Goal: Use online tool/utility: Utilize a website feature to perform a specific function

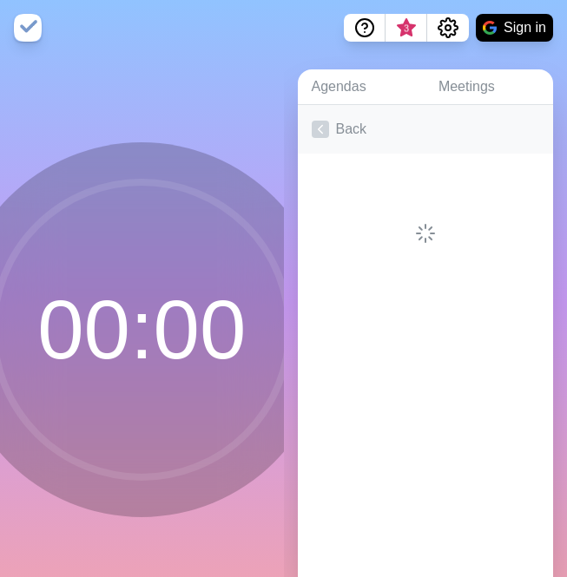
click at [342, 127] on link "Back" at bounding box center [426, 129] width 256 height 49
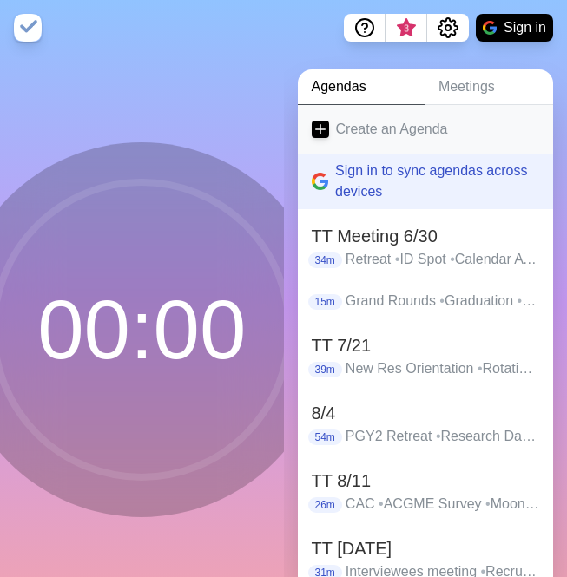
click at [391, 135] on link "Create an Agenda" at bounding box center [426, 129] width 256 height 49
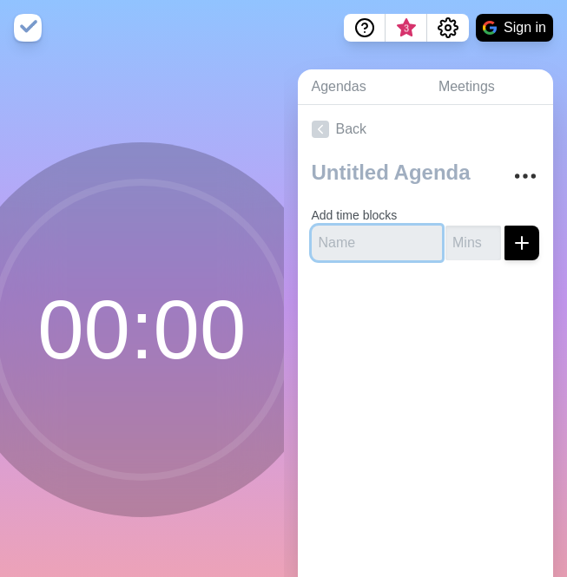
click at [360, 228] on input "text" at bounding box center [377, 243] width 131 height 35
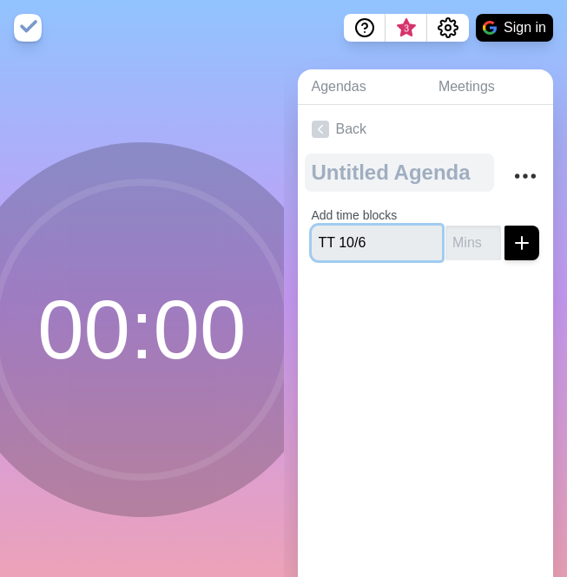
type input "TT 10/6"
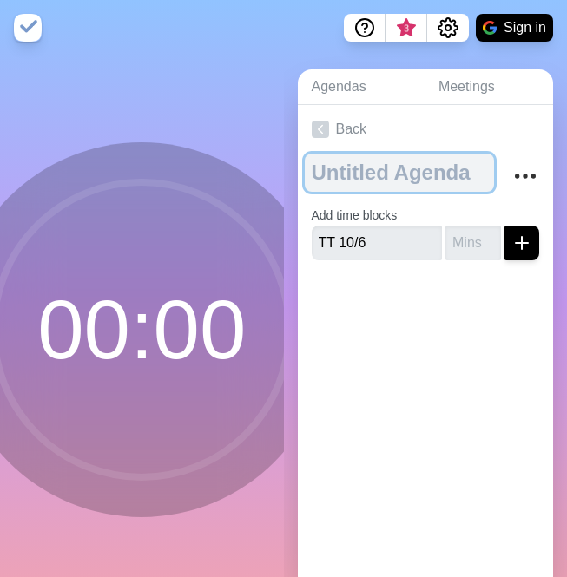
click at [370, 172] on textarea at bounding box center [400, 173] width 190 height 38
type textarea "TT 10/6"
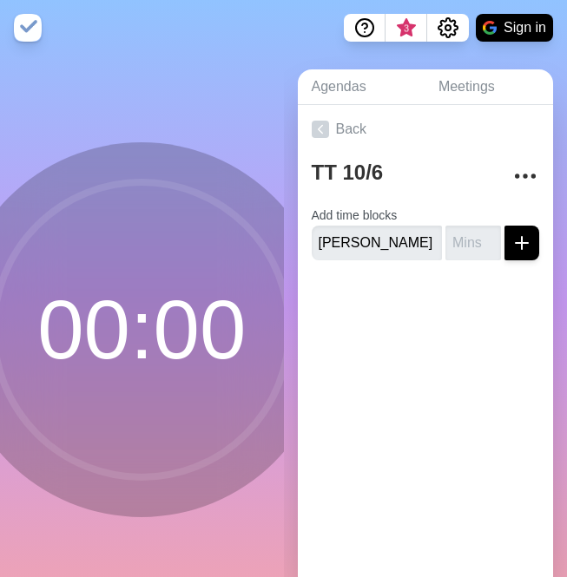
scroll to position [0, 3]
type input "[PERSON_NAME] Swing Cap"
click at [474, 241] on input "number" at bounding box center [473, 243] width 56 height 35
type input "3"
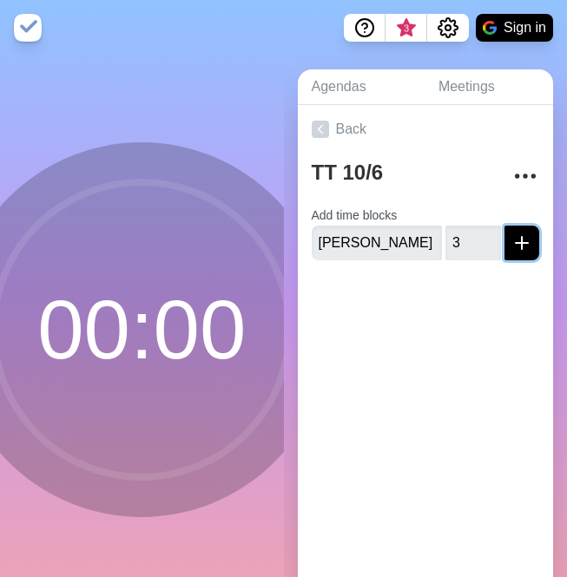
click at [521, 247] on icon "submit" at bounding box center [521, 243] width 21 height 21
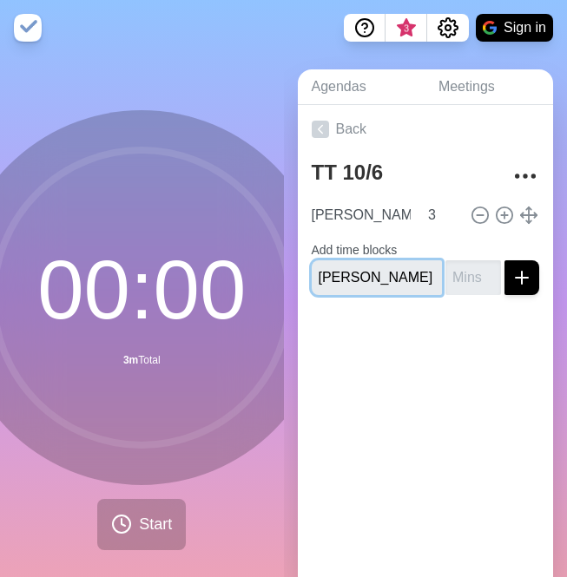
type input "[PERSON_NAME] VA"
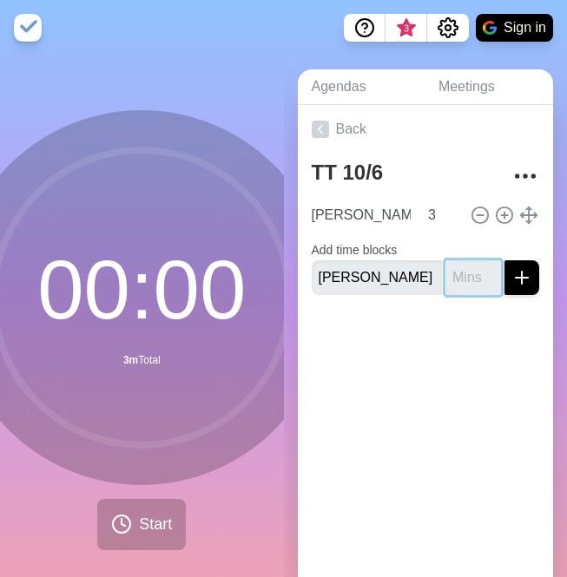
click at [469, 277] on input "number" at bounding box center [473, 277] width 56 height 35
type input "2"
click at [524, 274] on icon "submit" at bounding box center [521, 277] width 21 height 21
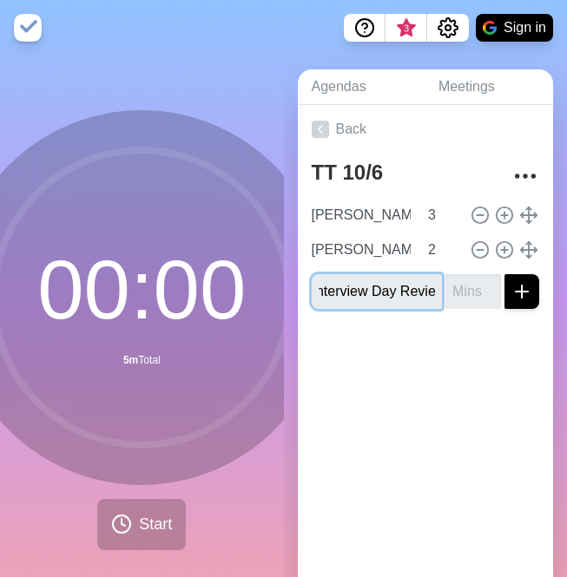
scroll to position [0, 16]
type input "Interview Day Review"
click at [459, 293] on input "number" at bounding box center [473, 291] width 56 height 35
type input "5"
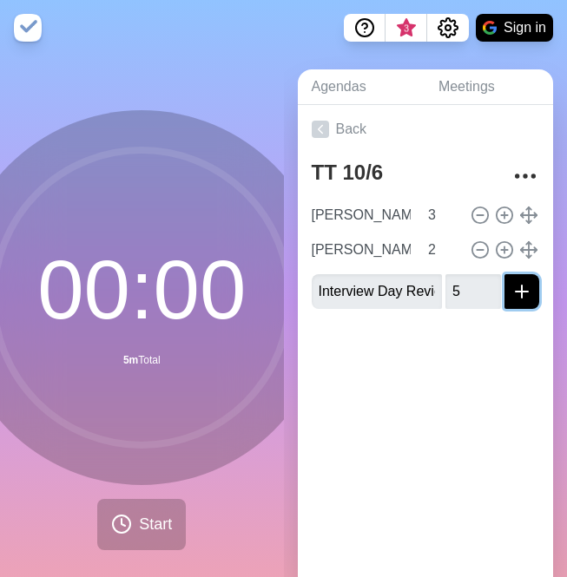
click at [526, 292] on line "submit" at bounding box center [522, 292] width 12 height 0
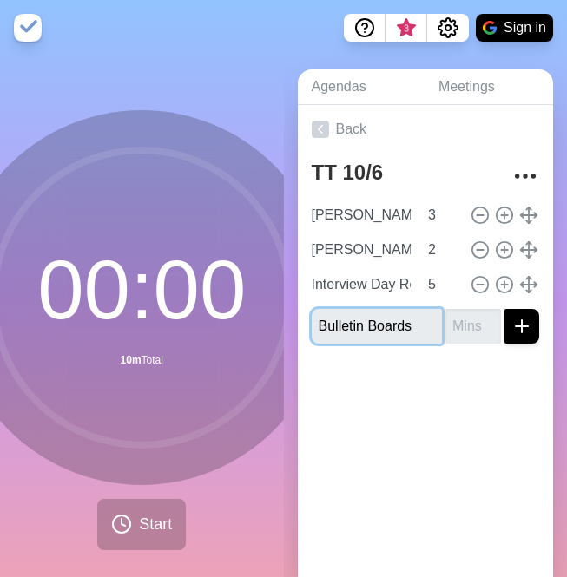
type input "Bulletin Boards"
click at [472, 330] on input "number" at bounding box center [473, 326] width 56 height 35
type input "3"
click at [522, 322] on line "submit" at bounding box center [522, 326] width 0 height 12
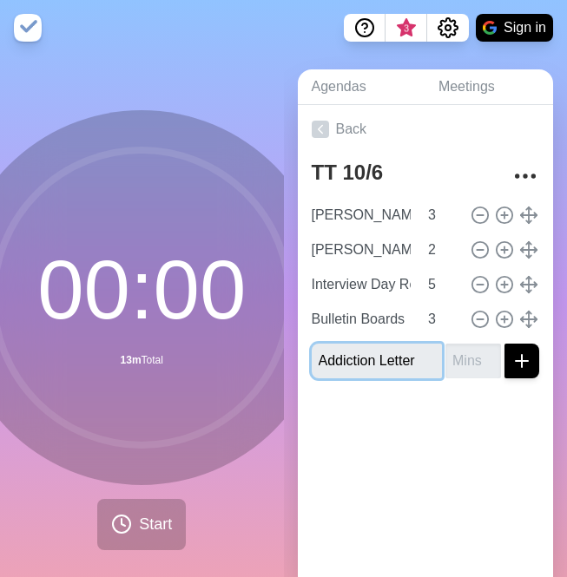
type input "Addiction Letter"
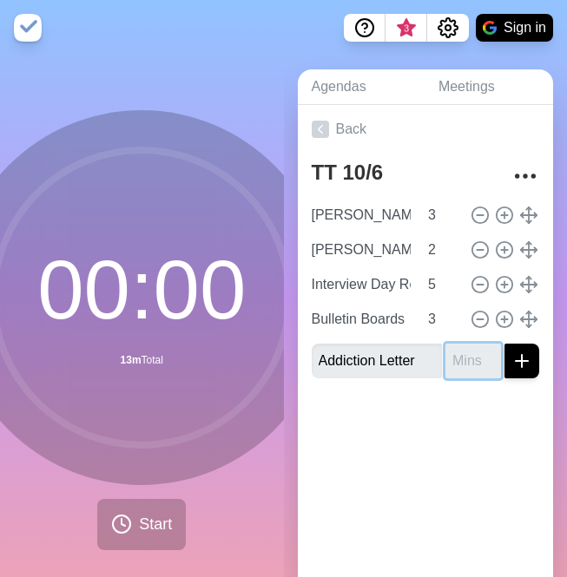
click at [446, 359] on input "number" at bounding box center [473, 361] width 56 height 35
type input "5"
click at [522, 361] on line "submit" at bounding box center [522, 361] width 0 height 12
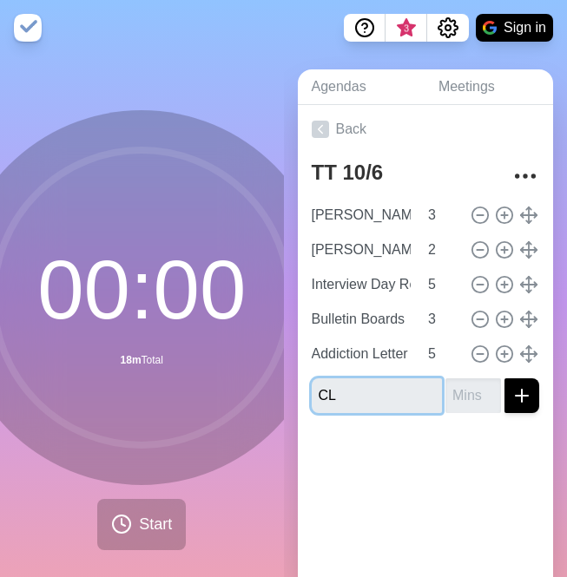
type input "C"
type input "Moonlighting"
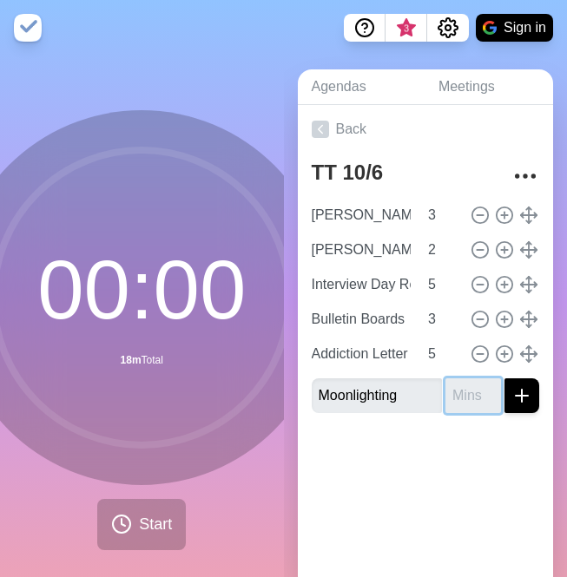
click at [466, 394] on input "number" at bounding box center [473, 396] width 56 height 35
type input "3"
click at [504, 379] on button "submit" at bounding box center [521, 396] width 35 height 35
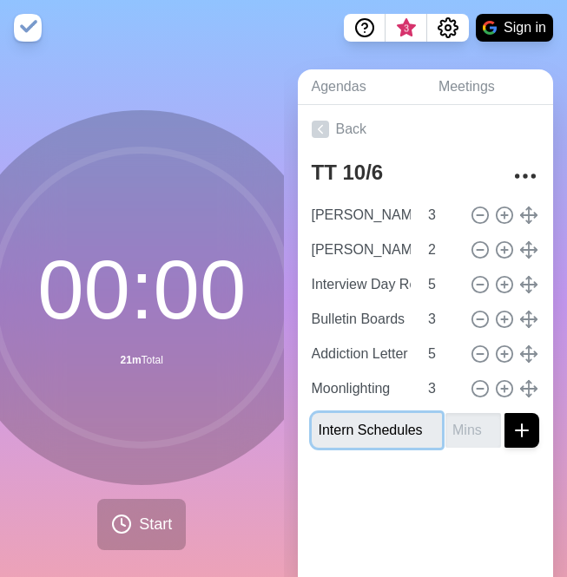
click at [361, 426] on input "Intern Schedules" at bounding box center [377, 430] width 131 height 35
type input "Intern SC Schedules"
click at [463, 431] on input "number" at bounding box center [473, 430] width 56 height 35
type input "5"
click at [504, 413] on button "submit" at bounding box center [521, 430] width 35 height 35
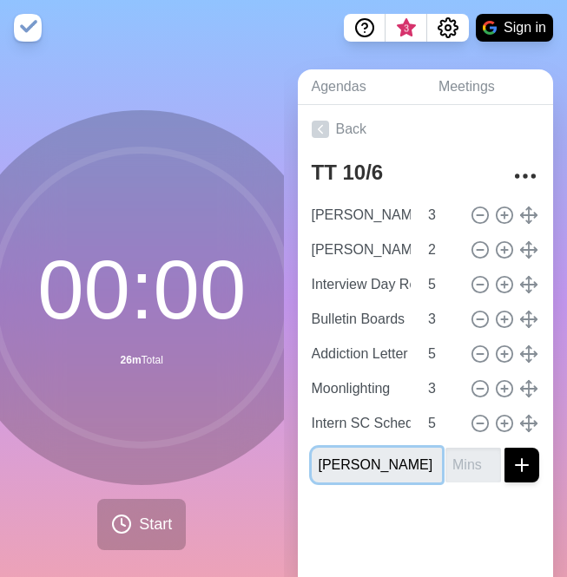
type input "[PERSON_NAME]"
click at [454, 466] on input "number" at bounding box center [473, 465] width 56 height 35
type input "3"
click at [528, 459] on icon "submit" at bounding box center [521, 465] width 21 height 21
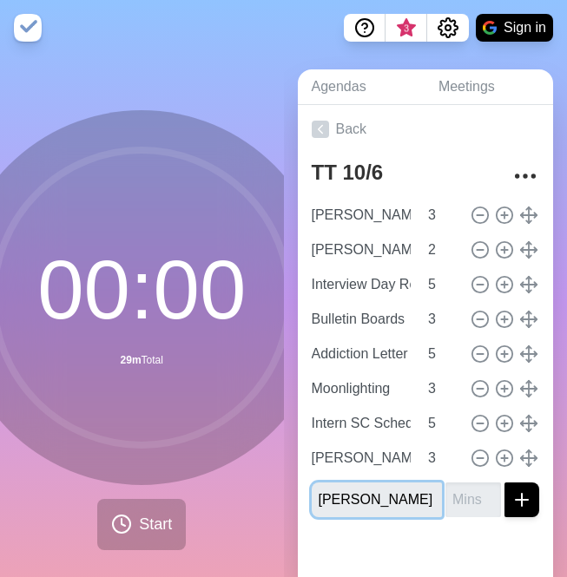
type input "[PERSON_NAME]"
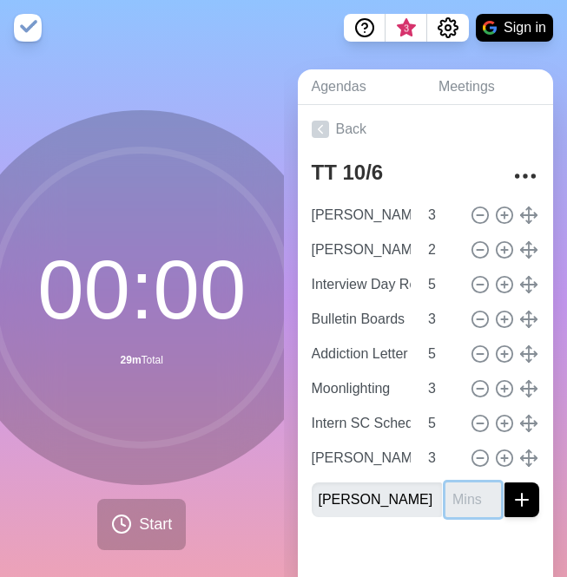
click at [464, 497] on input "number" at bounding box center [473, 500] width 56 height 35
type input "5"
click at [528, 500] on line "submit" at bounding box center [522, 500] width 12 height 0
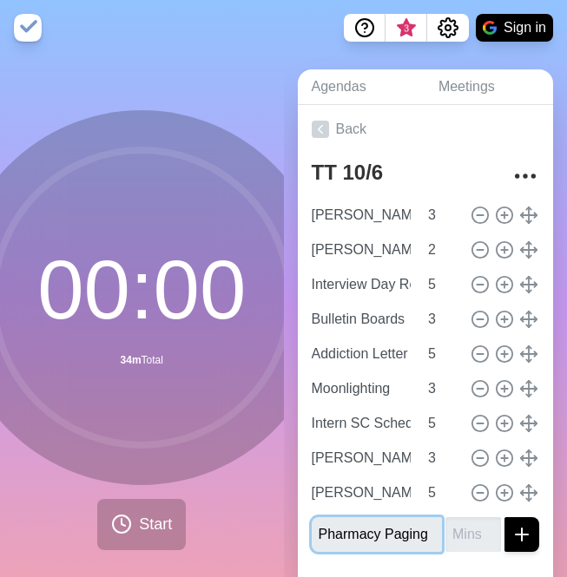
type input "Pharmacy Paging"
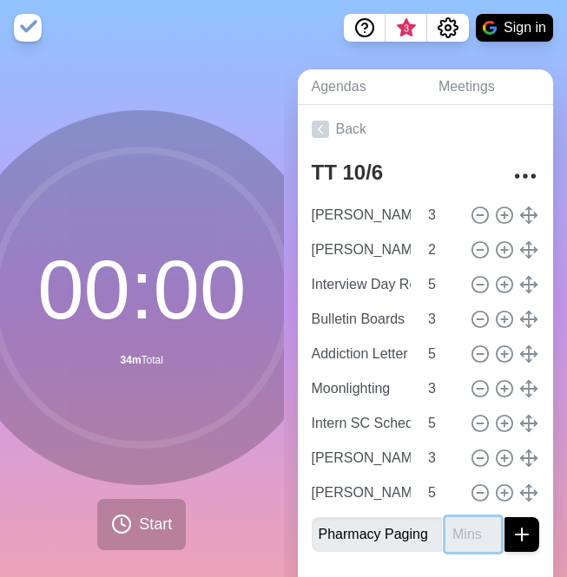
click at [466, 531] on input "number" at bounding box center [473, 534] width 56 height 35
type input "5"
click at [504, 517] on button "submit" at bounding box center [521, 534] width 35 height 35
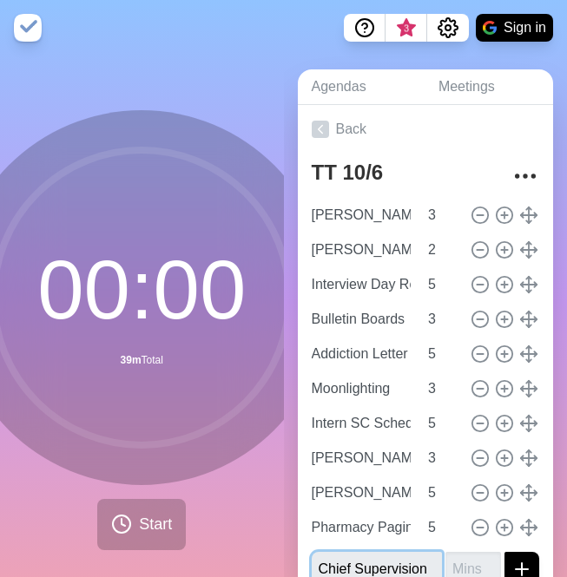
type input "Chief Supervision"
click at [464, 564] on input "number" at bounding box center [473, 569] width 56 height 35
type input "2"
click at [504, 552] on button "submit" at bounding box center [521, 569] width 35 height 35
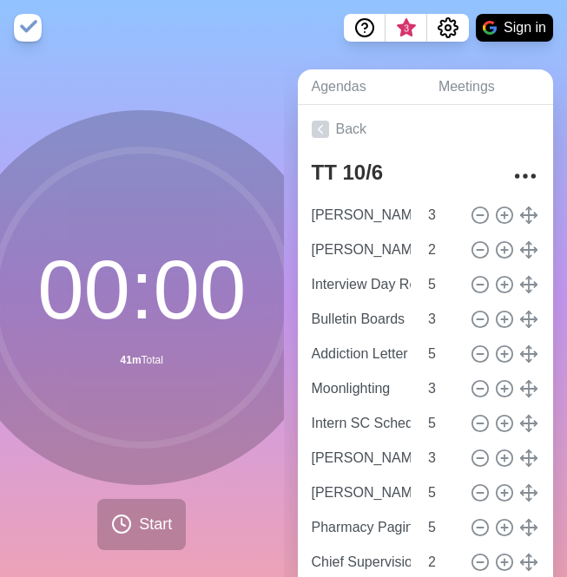
scroll to position [9, 0]
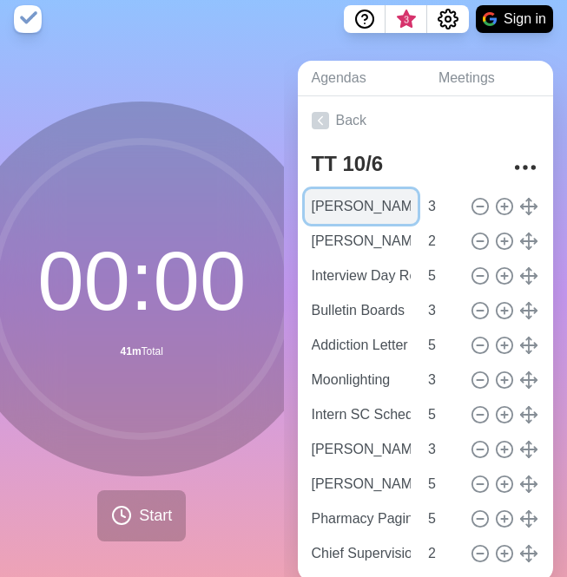
click at [359, 217] on input "[PERSON_NAME] Swing Cap" at bounding box center [362, 206] width 114 height 35
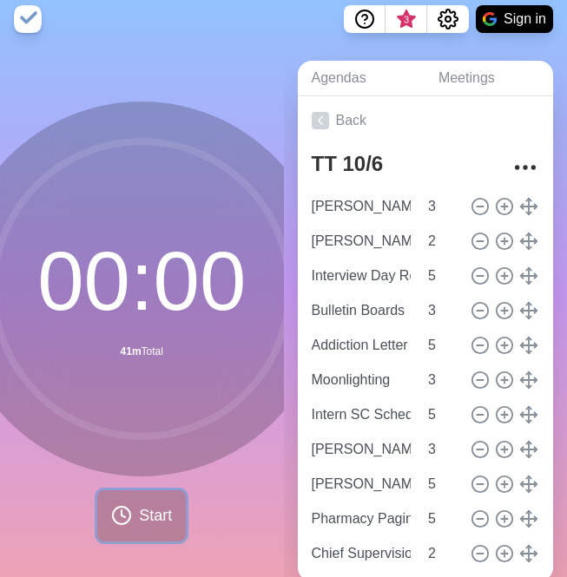
click at [142, 517] on span "Start" at bounding box center [155, 515] width 33 height 23
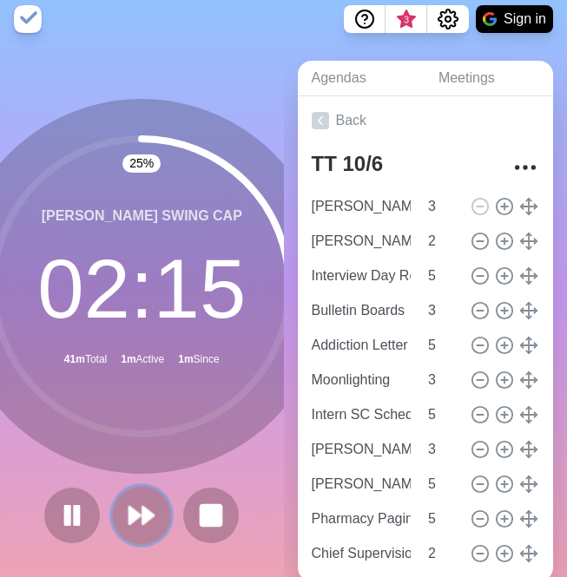
click at [138, 522] on icon at bounding box center [142, 516] width 30 height 30
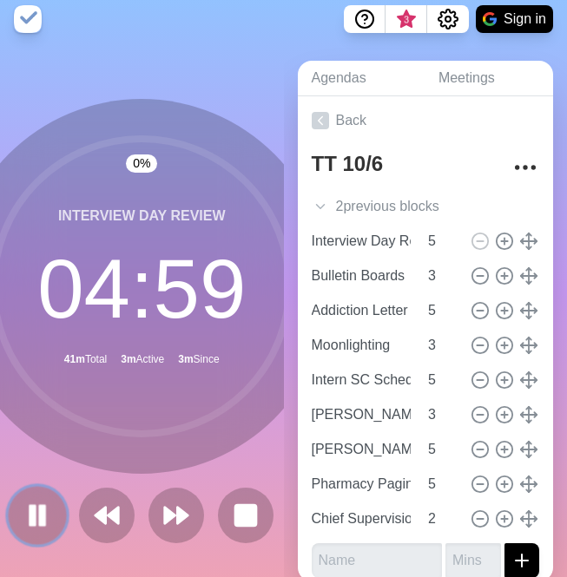
click at [41, 517] on rect at bounding box center [42, 515] width 5 height 19
click at [45, 518] on icon at bounding box center [38, 516] width 30 height 30
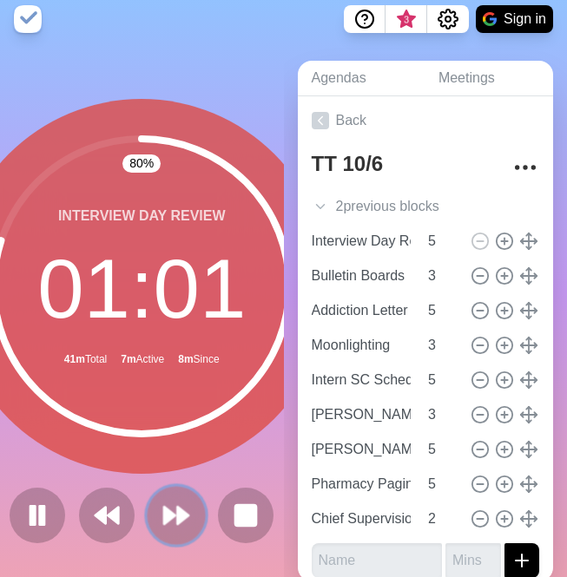
click at [175, 515] on polygon at bounding box center [169, 515] width 11 height 17
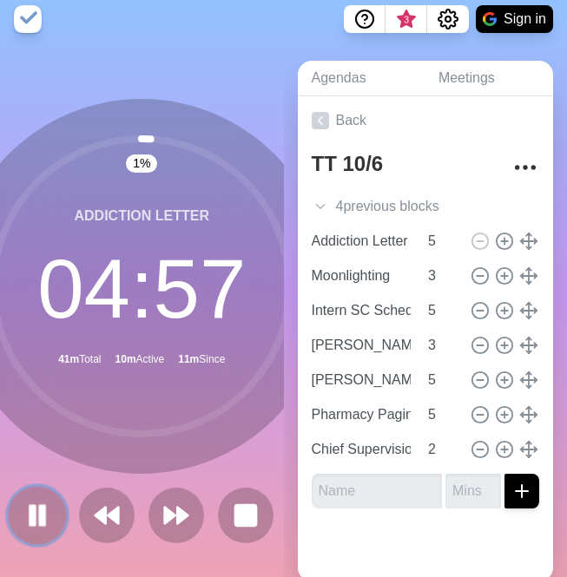
click at [42, 514] on rect at bounding box center [42, 515] width 5 height 19
click at [40, 524] on icon at bounding box center [38, 516] width 30 height 30
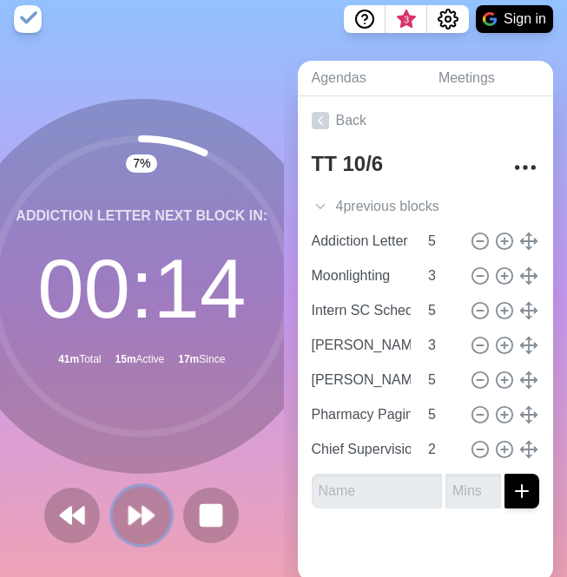
click at [132, 524] on icon at bounding box center [142, 516] width 30 height 30
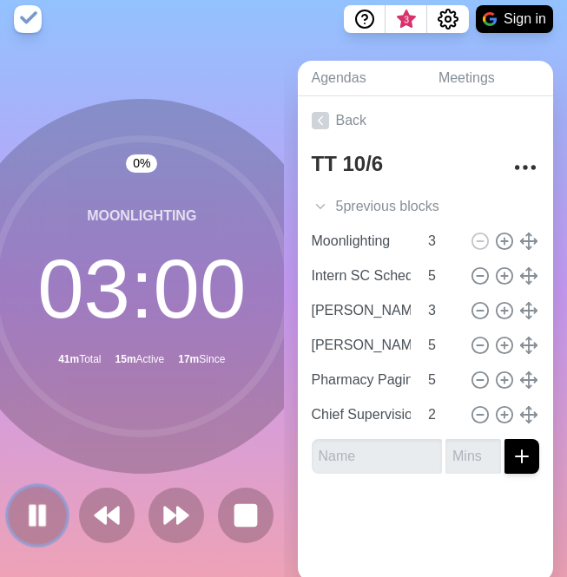
click at [48, 515] on icon at bounding box center [38, 516] width 30 height 30
click at [52, 528] on button at bounding box center [38, 515] width 58 height 58
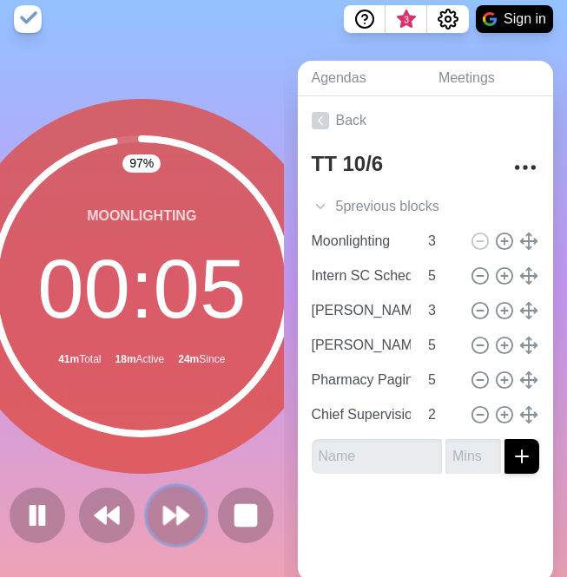
click at [169, 517] on polygon at bounding box center [169, 515] width 11 height 17
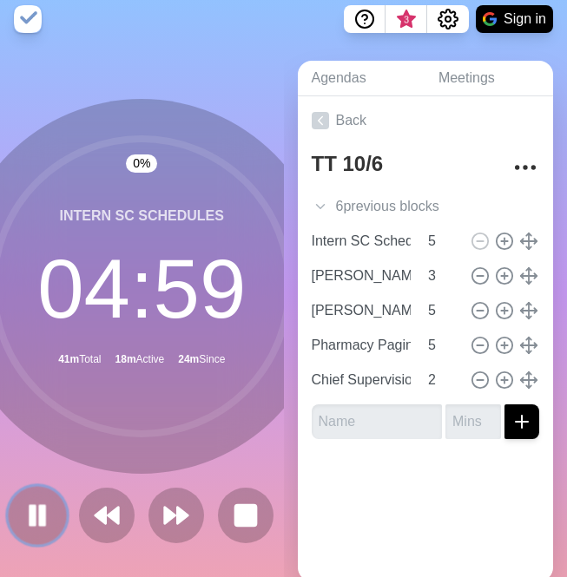
click at [37, 513] on icon at bounding box center [38, 516] width 30 height 30
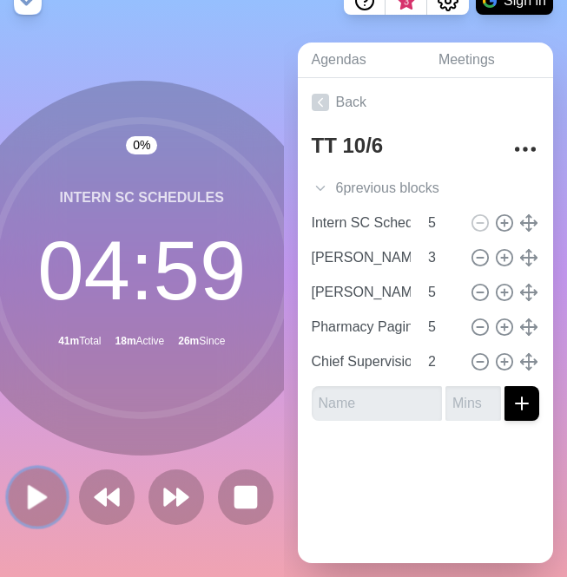
click at [30, 504] on polygon at bounding box center [37, 497] width 17 height 22
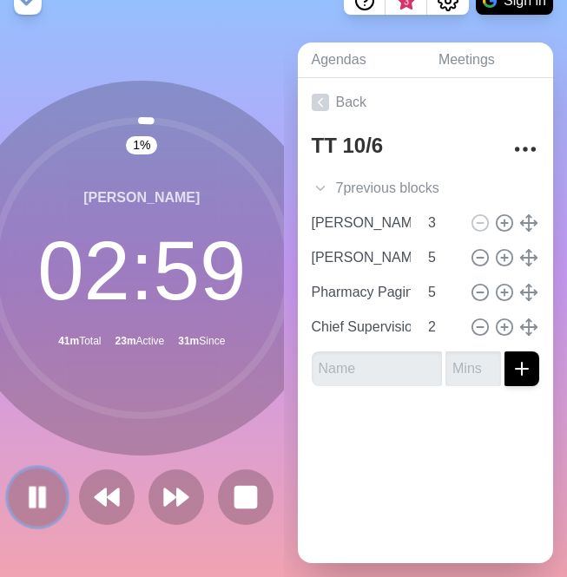
click at [50, 491] on icon at bounding box center [38, 498] width 30 height 30
click at [181, 497] on polygon at bounding box center [183, 497] width 11 height 17
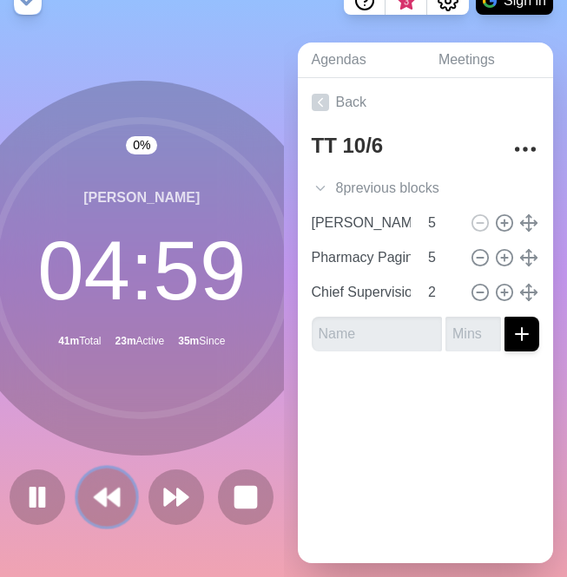
click at [117, 513] on button at bounding box center [107, 497] width 58 height 58
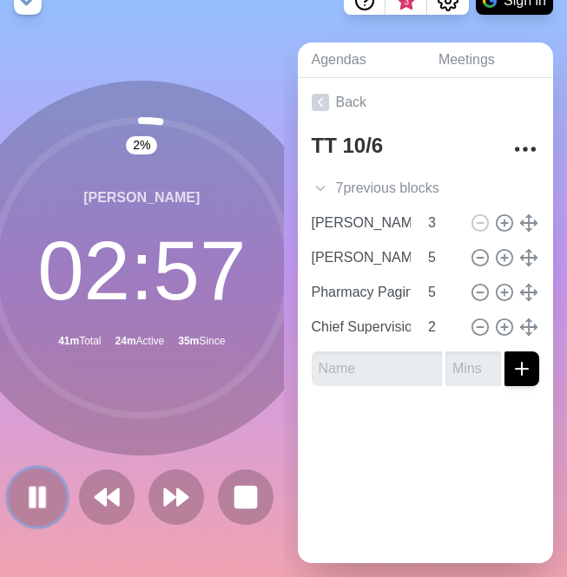
click at [22, 491] on button at bounding box center [38, 497] width 58 height 58
click at [39, 497] on polygon at bounding box center [37, 497] width 17 height 22
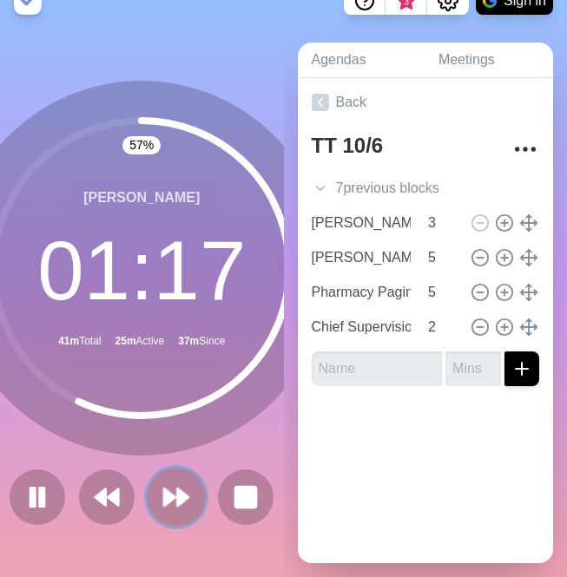
click at [166, 494] on polygon at bounding box center [169, 497] width 11 height 17
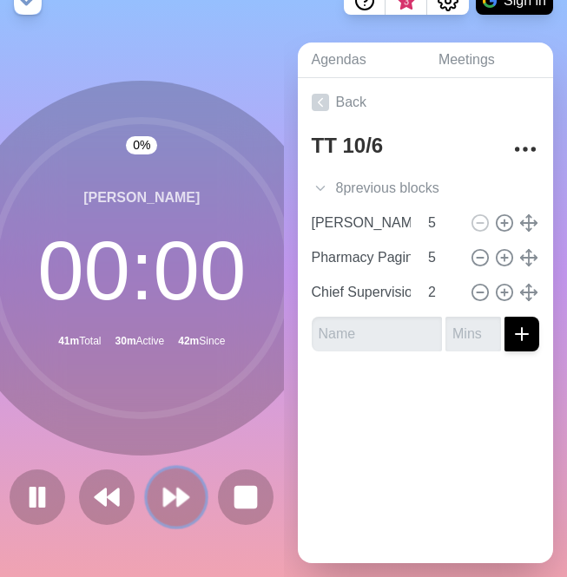
click at [178, 491] on polygon at bounding box center [183, 497] width 11 height 17
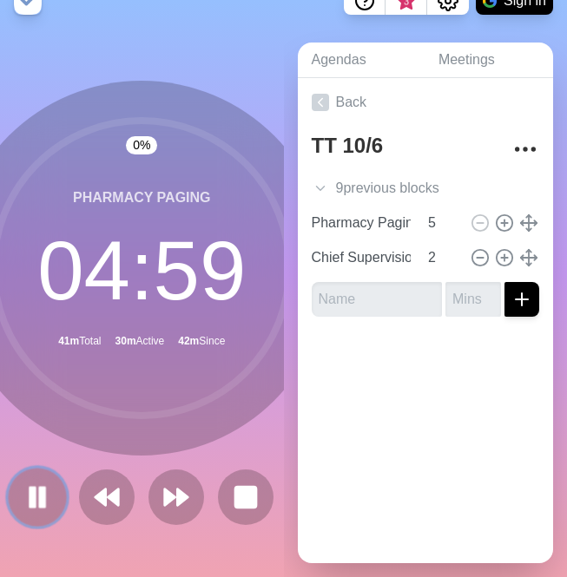
click at [31, 493] on rect at bounding box center [32, 497] width 5 height 19
click at [31, 509] on icon at bounding box center [38, 498] width 30 height 30
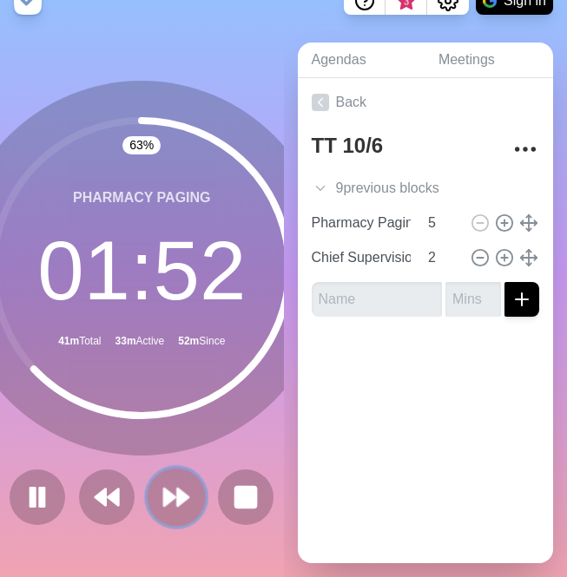
click at [179, 491] on polygon at bounding box center [183, 497] width 11 height 17
